Goal: Obtain resource: Obtain resource

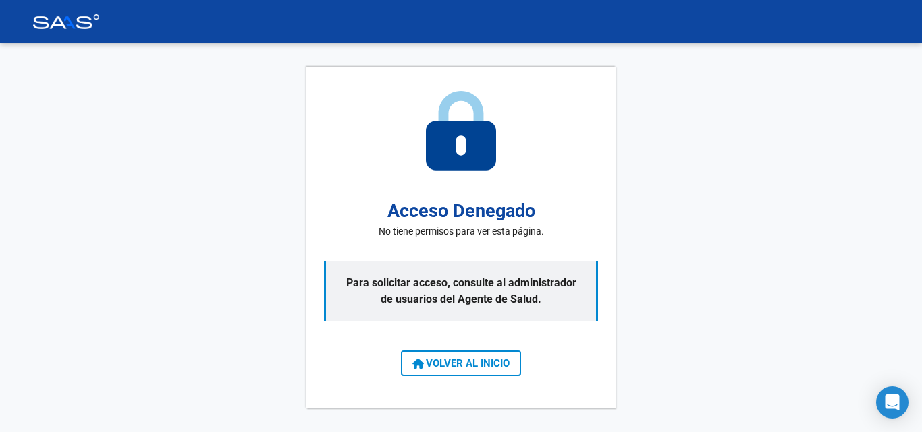
click at [486, 366] on span "VOLVER AL INICIO" at bounding box center [460, 364] width 97 height 12
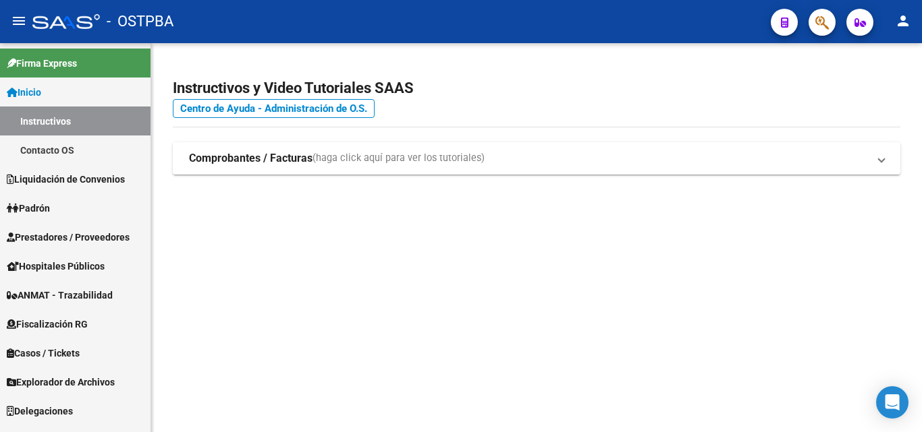
click at [57, 210] on link "Padrón" at bounding box center [75, 208] width 150 height 29
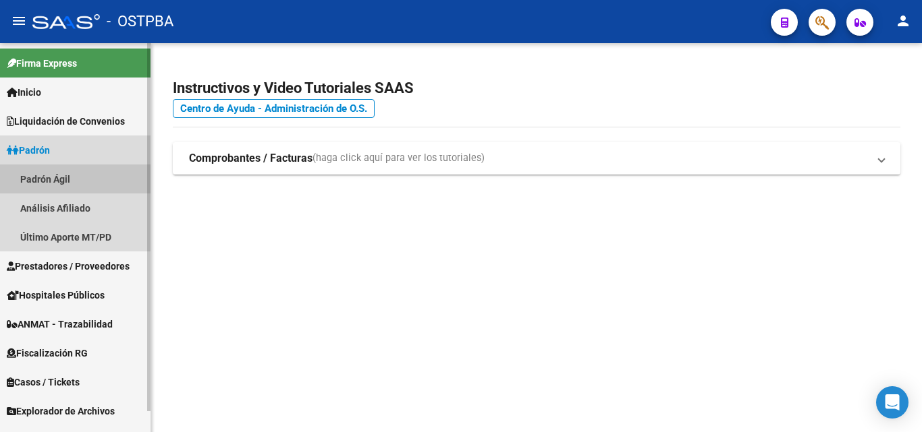
click at [74, 181] on link "Padrón Ágil" at bounding box center [75, 179] width 150 height 29
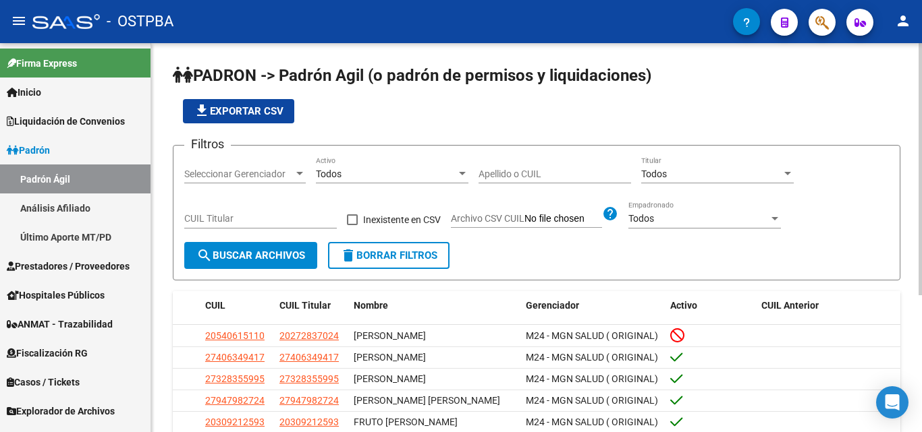
click at [381, 177] on div "Todos" at bounding box center [386, 174] width 140 height 11
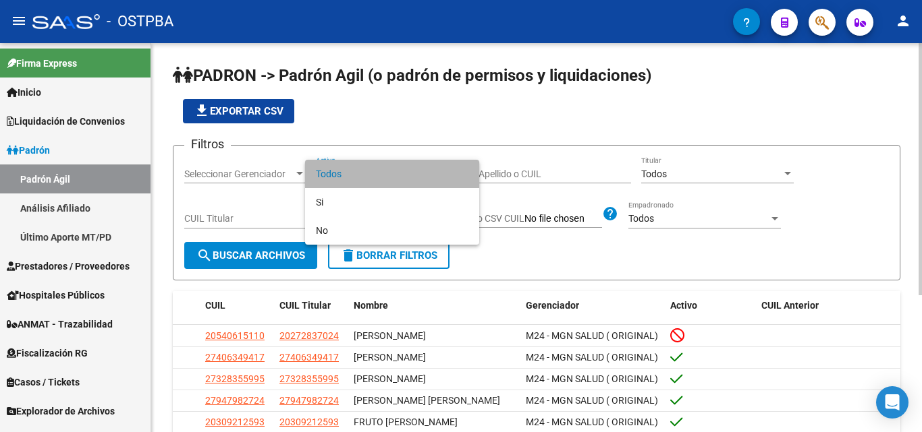
click at [381, 177] on span "Todos" at bounding box center [392, 174] width 152 height 28
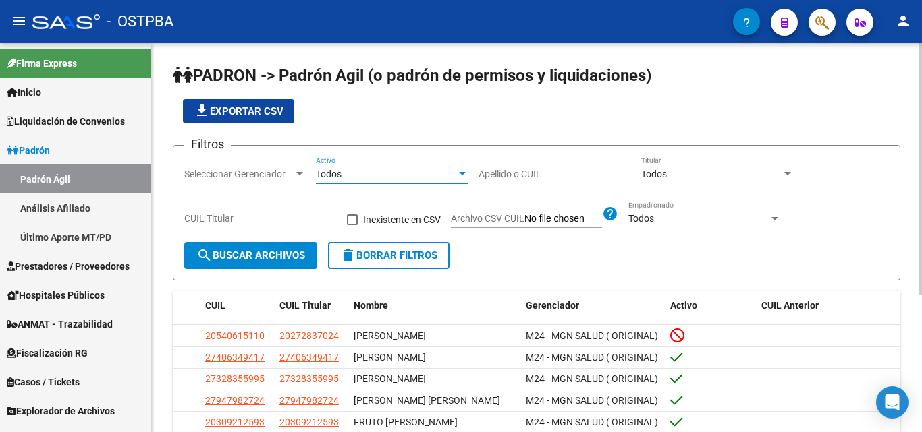
click at [381, 177] on div "Todos" at bounding box center [386, 174] width 140 height 11
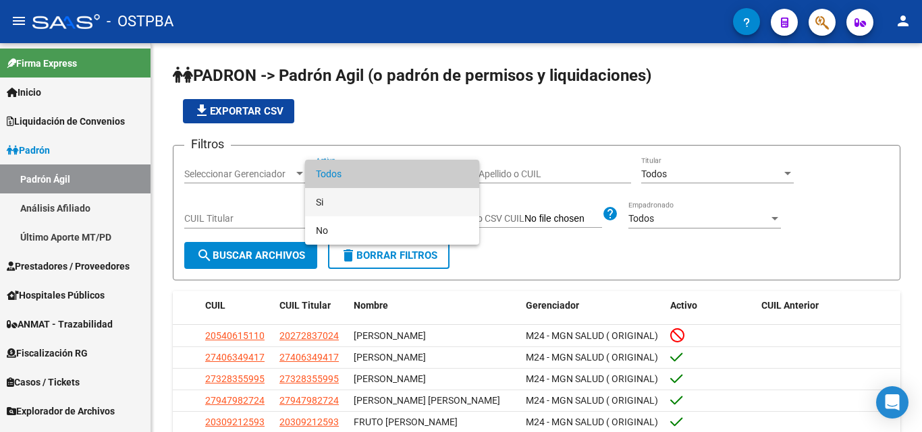
click at [370, 194] on span "Si" at bounding box center [392, 202] width 152 height 28
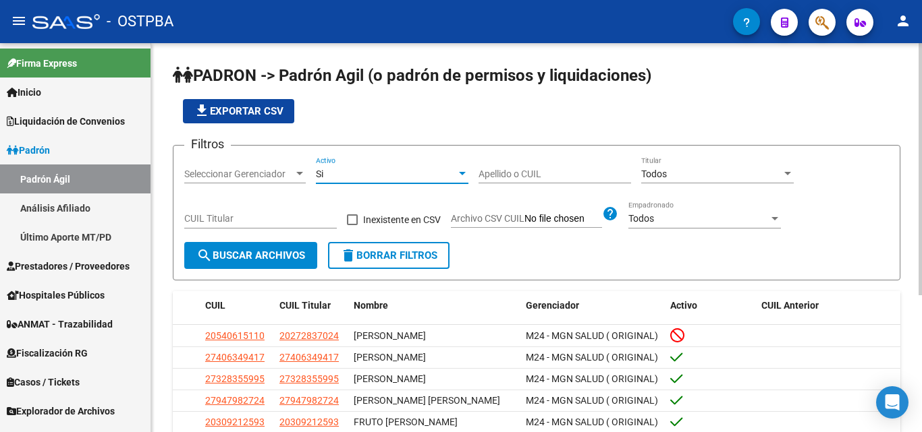
click at [265, 172] on span "Seleccionar Gerenciador" at bounding box center [238, 174] width 109 height 11
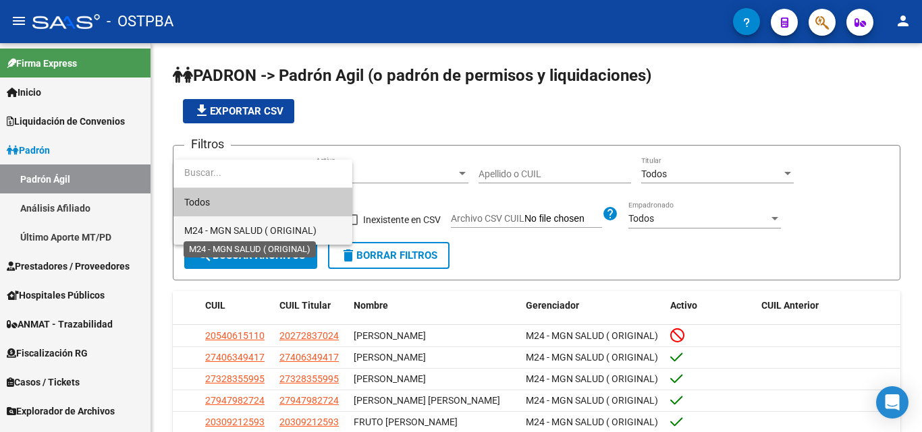
click at [256, 235] on span "M24 - MGN SALUD ( ORIGINAL)" at bounding box center [250, 230] width 132 height 11
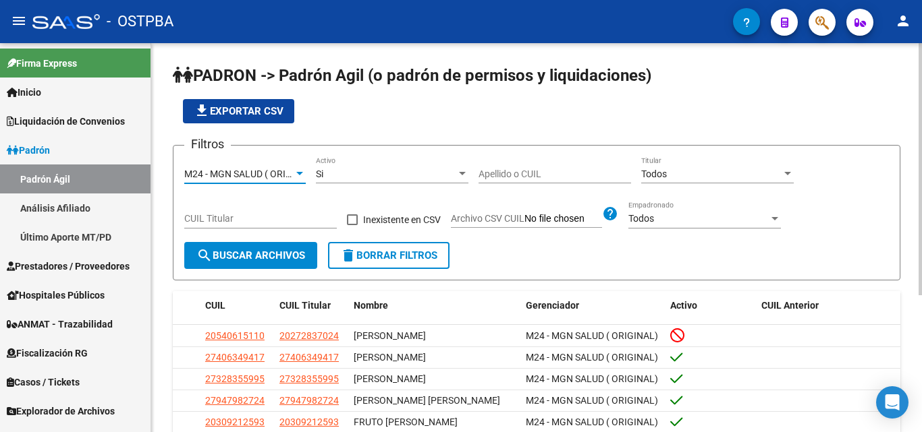
click at [264, 175] on span "M24 - MGN SALUD ( ORIGINAL)" at bounding box center [250, 174] width 132 height 11
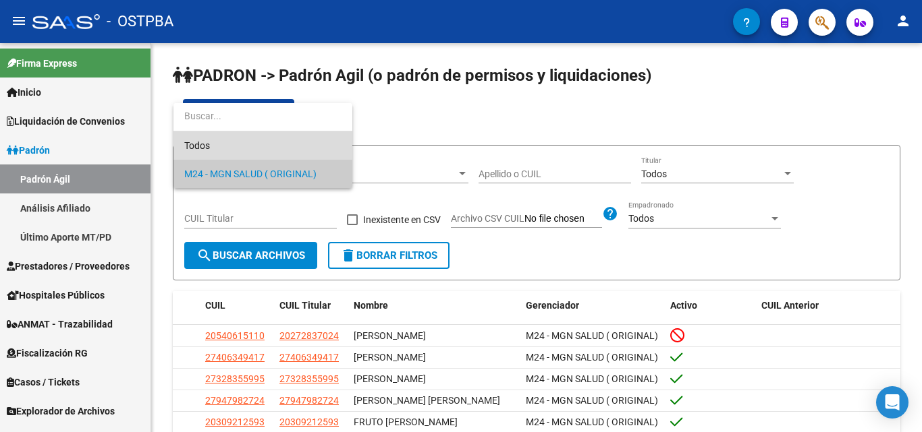
click at [203, 142] on span "Todos" at bounding box center [262, 146] width 157 height 28
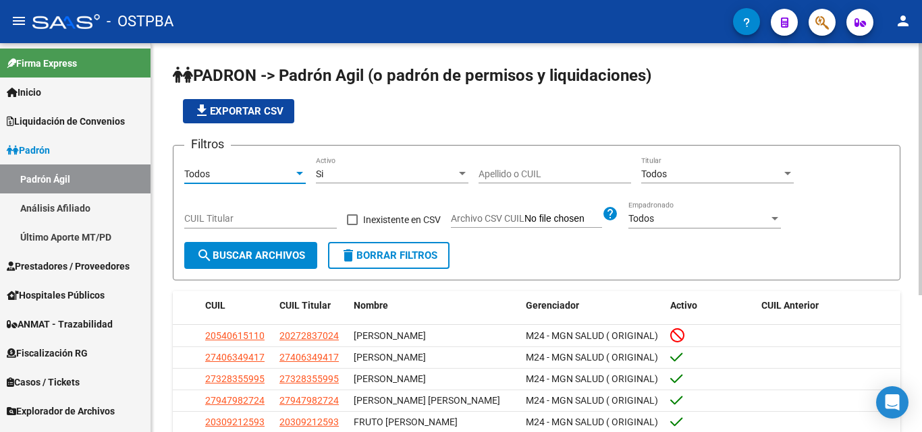
click at [258, 248] on button "search Buscar Archivos" at bounding box center [250, 255] width 133 height 27
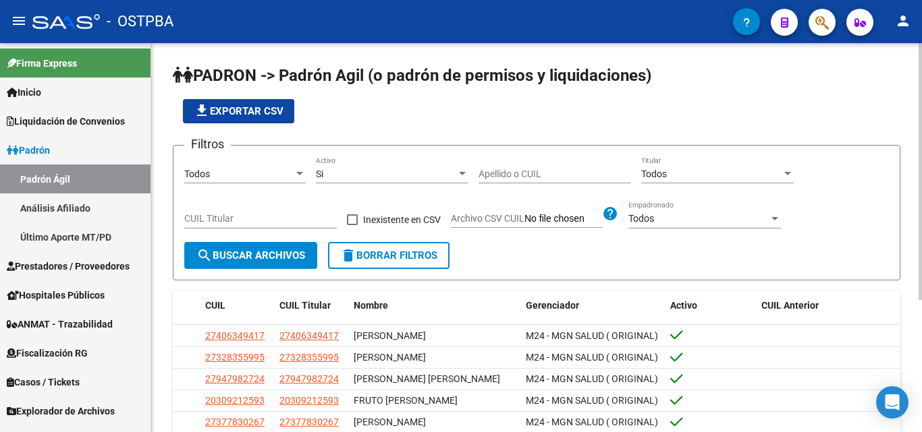
click at [657, 164] on div "Todos Titular" at bounding box center [717, 170] width 152 height 27
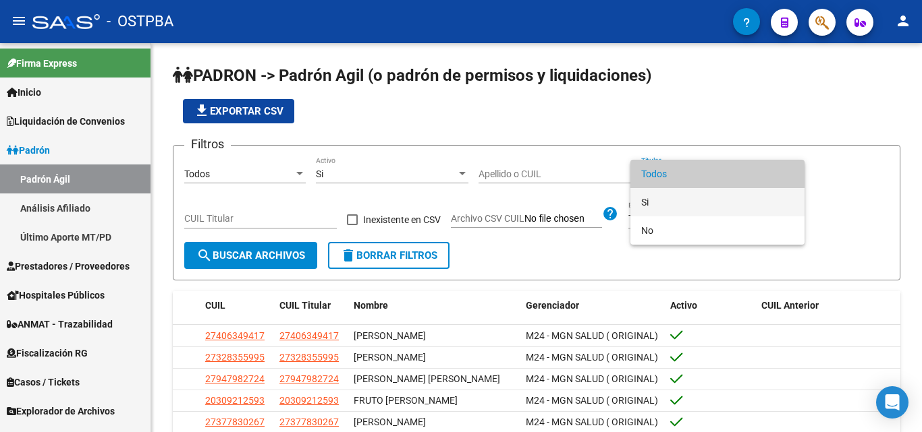
click at [679, 196] on span "Si" at bounding box center [717, 202] width 152 height 28
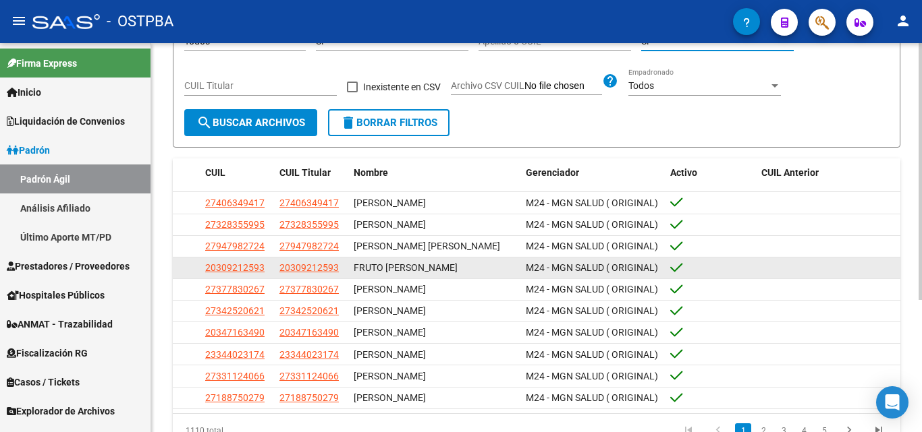
scroll to position [135, 0]
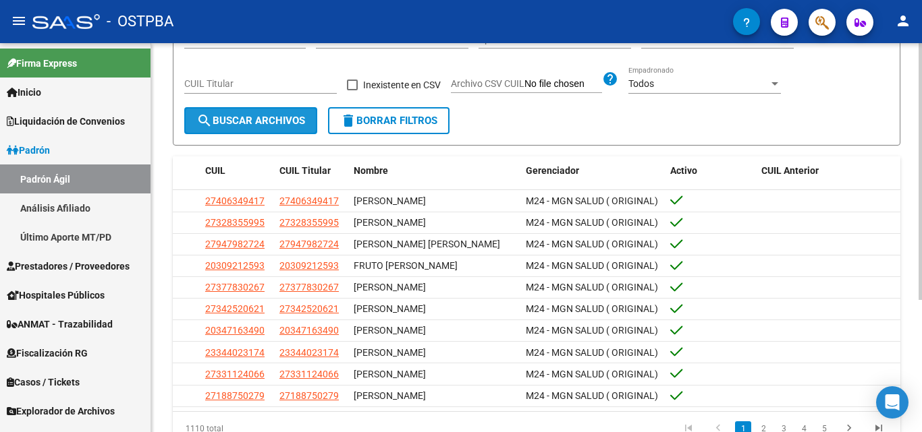
click at [250, 129] on button "search Buscar Archivos" at bounding box center [250, 120] width 133 height 27
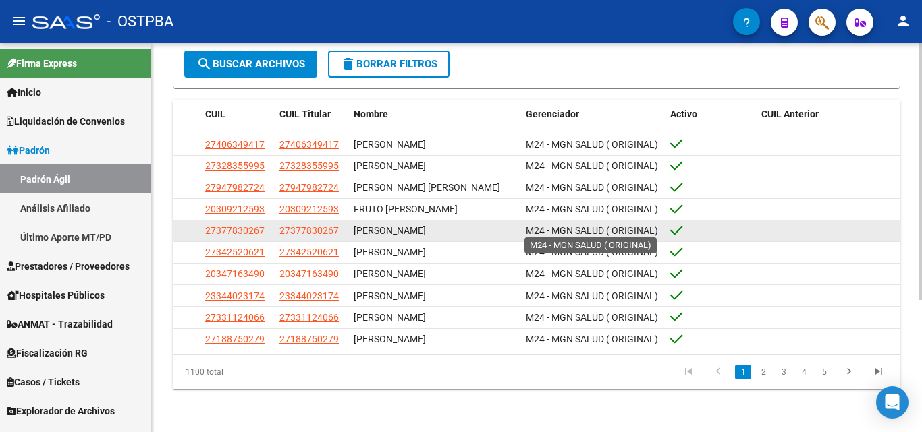
scroll to position [0, 0]
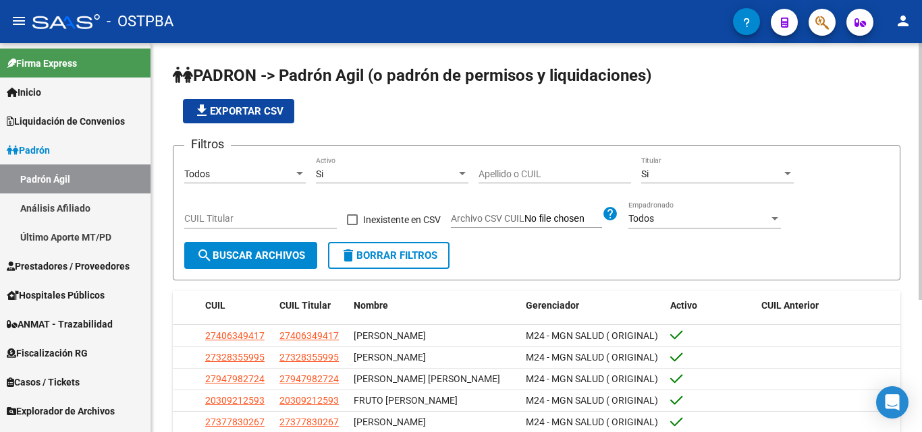
click at [271, 111] on span "file_download Exportar CSV" at bounding box center [239, 111] width 90 height 12
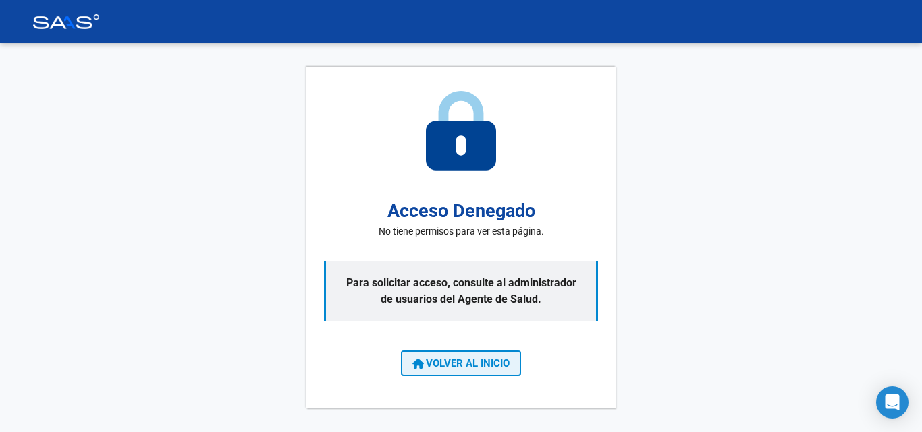
click at [480, 369] on span "VOLVER AL INICIO" at bounding box center [460, 364] width 97 height 12
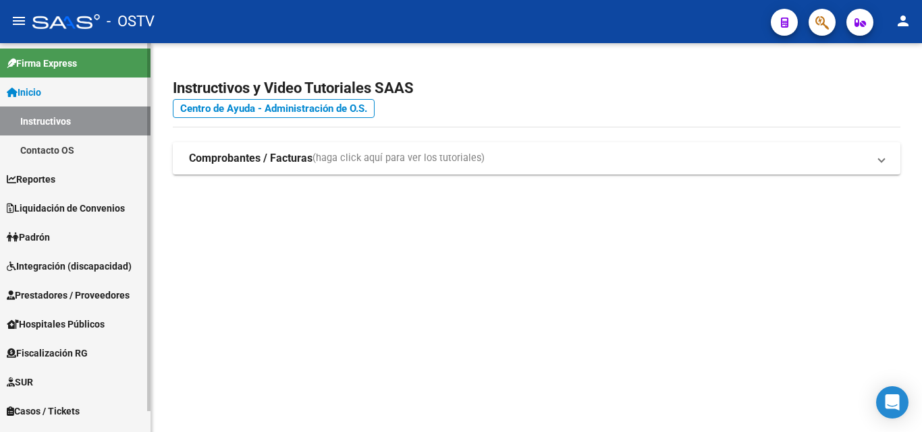
click at [58, 242] on link "Padrón" at bounding box center [75, 237] width 150 height 29
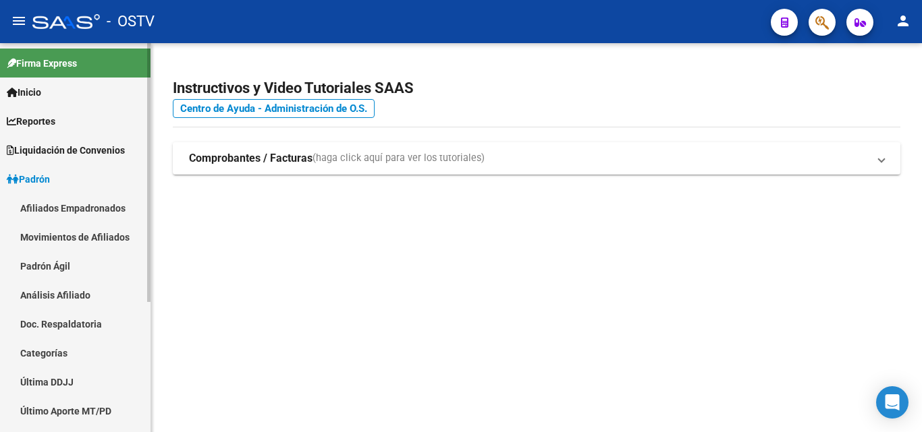
click at [97, 210] on link "Afiliados Empadronados" at bounding box center [75, 208] width 150 height 29
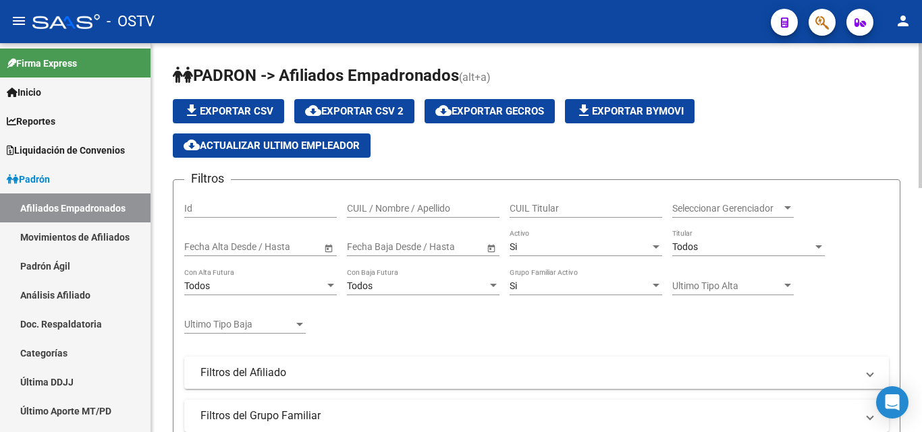
click at [702, 242] on div "Todos" at bounding box center [742, 247] width 140 height 11
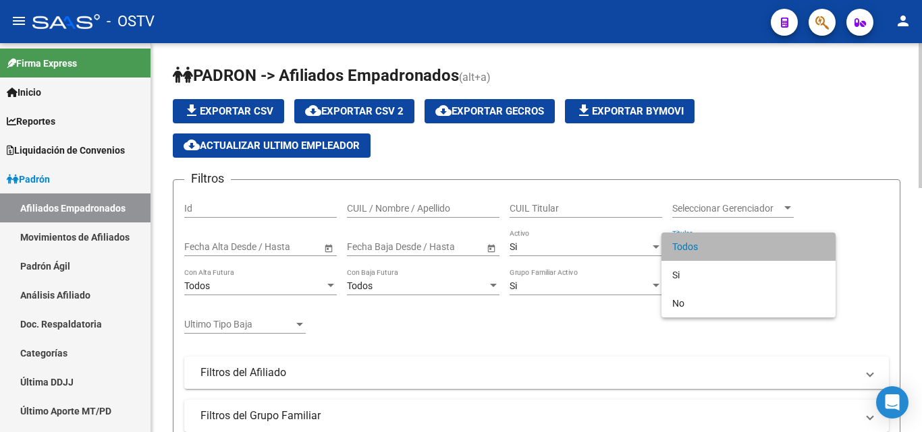
click at [702, 242] on span "Todos" at bounding box center [748, 247] width 152 height 28
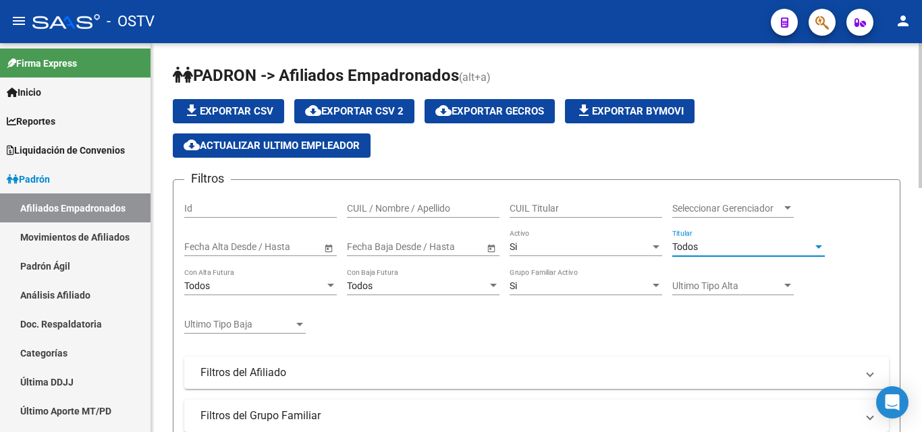
click at [702, 248] on div "Todos" at bounding box center [742, 247] width 140 height 11
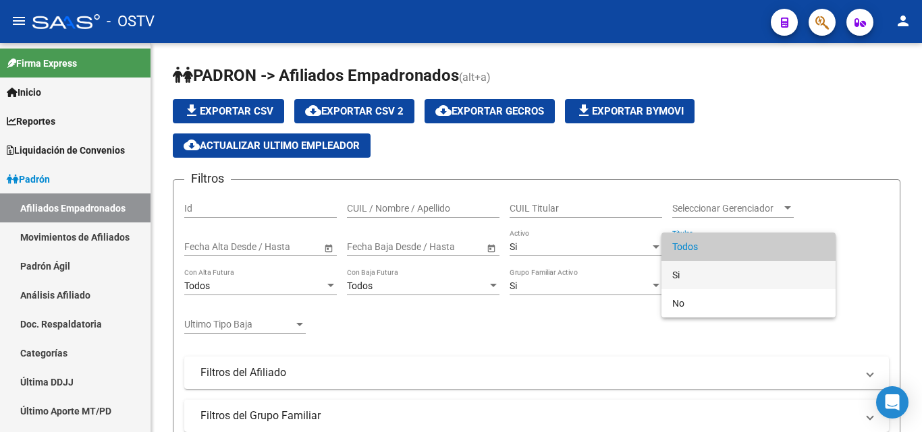
click at [687, 280] on span "Si" at bounding box center [748, 275] width 152 height 28
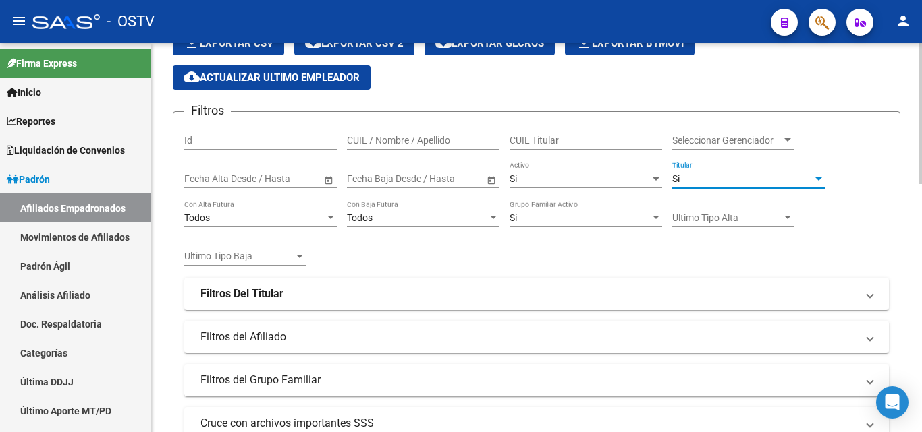
scroll to position [270, 0]
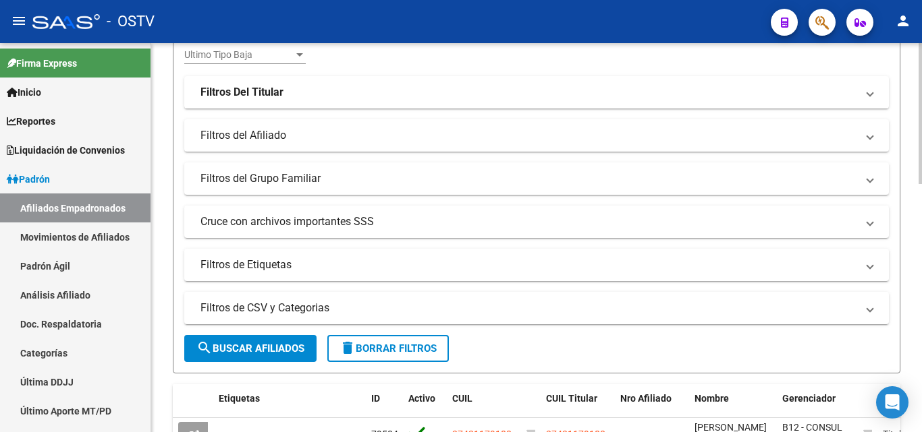
click at [251, 343] on span "search Buscar Afiliados" at bounding box center [250, 349] width 108 height 12
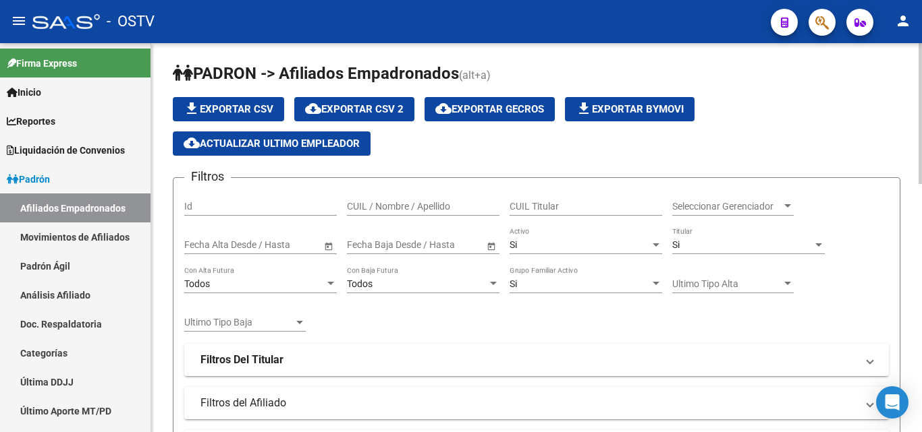
scroll to position [0, 0]
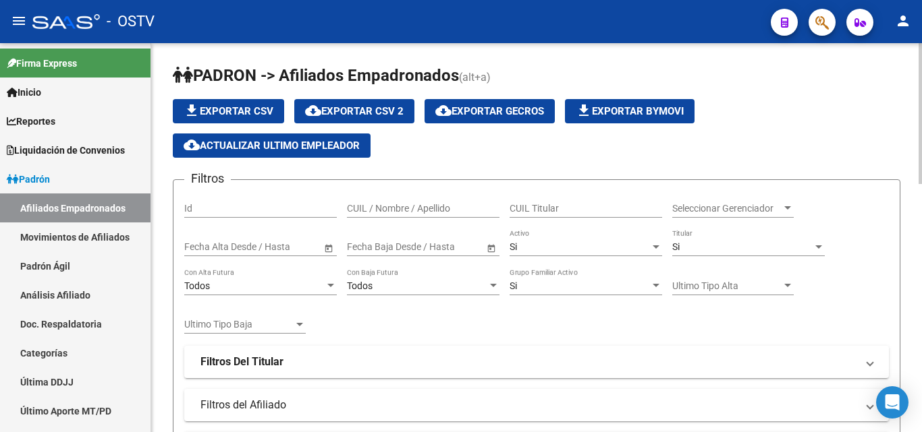
click at [250, 107] on span "file_download Exportar CSV" at bounding box center [229, 111] width 90 height 12
